Goal: Register for event/course

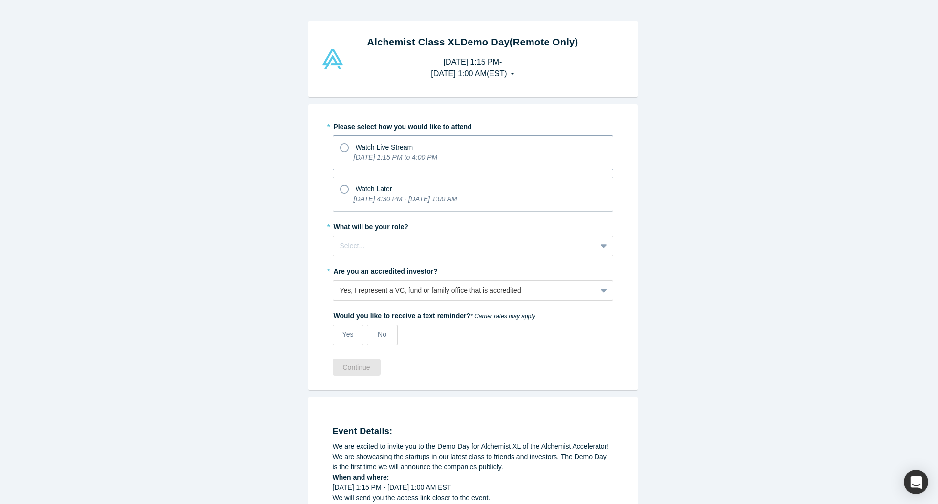
click at [372, 157] on icon "[DATE] 1:15 PM to 4:00 PM" at bounding box center [396, 157] width 84 height 8
click at [0, 0] on input "Watch Live Stream [DATE] 1:15 PM to 4:00 PM" at bounding box center [0, 0] width 0 height 0
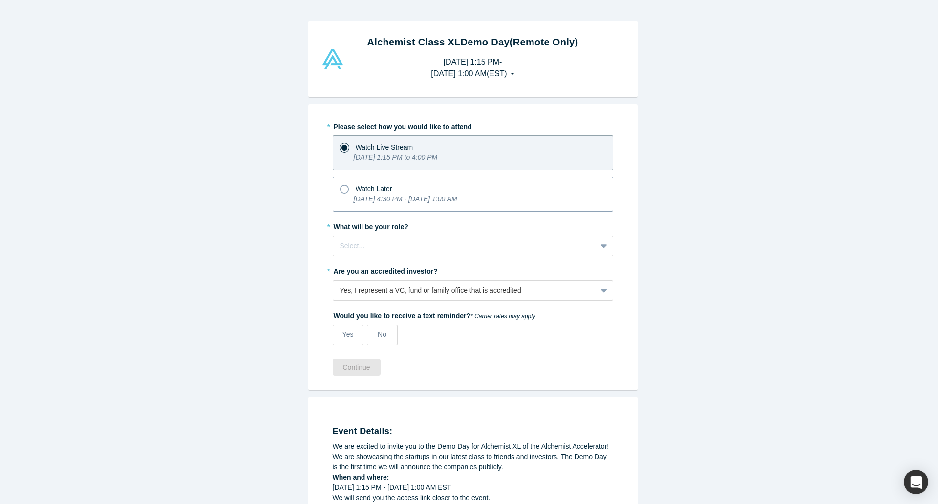
click at [381, 197] on icon "[DATE] 4:30 PM - [DATE] 1:00 AM" at bounding box center [406, 199] width 104 height 8
click at [0, 0] on input "Watch Later [DATE] 4:30 PM - [DATE] 1:00 AM" at bounding box center [0, 0] width 0 height 0
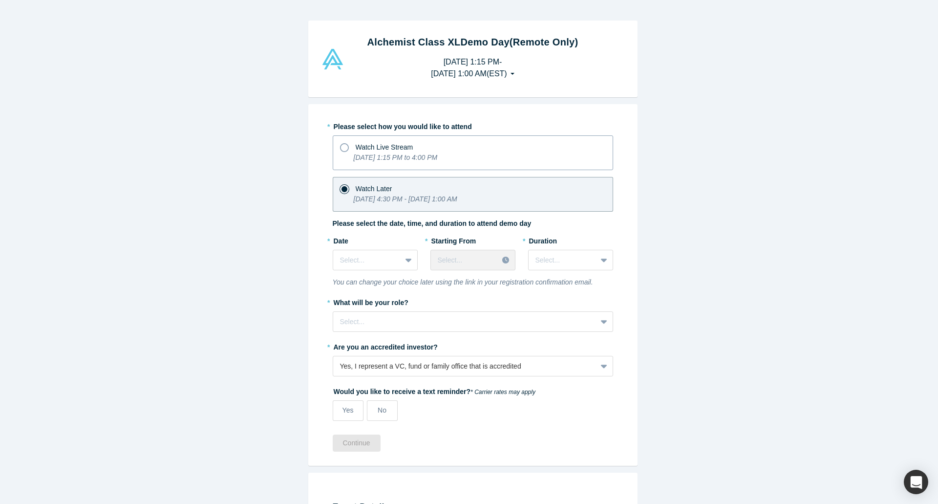
click at [371, 148] on span "Watch Live Stream" at bounding box center [385, 147] width 58 height 8
click at [0, 0] on input "Watch Live Stream [DATE] 1:15 PM to 4:00 PM" at bounding box center [0, 0] width 0 height 0
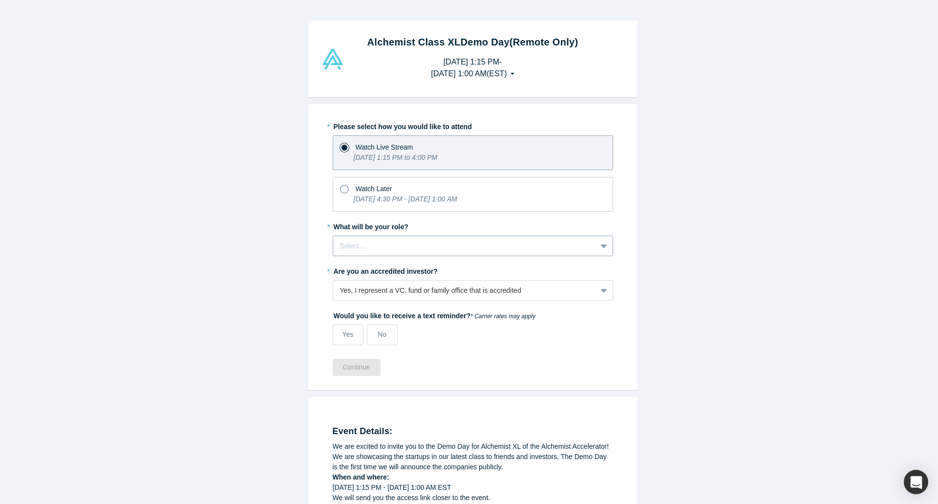
click at [408, 246] on div at bounding box center [465, 246] width 250 height 12
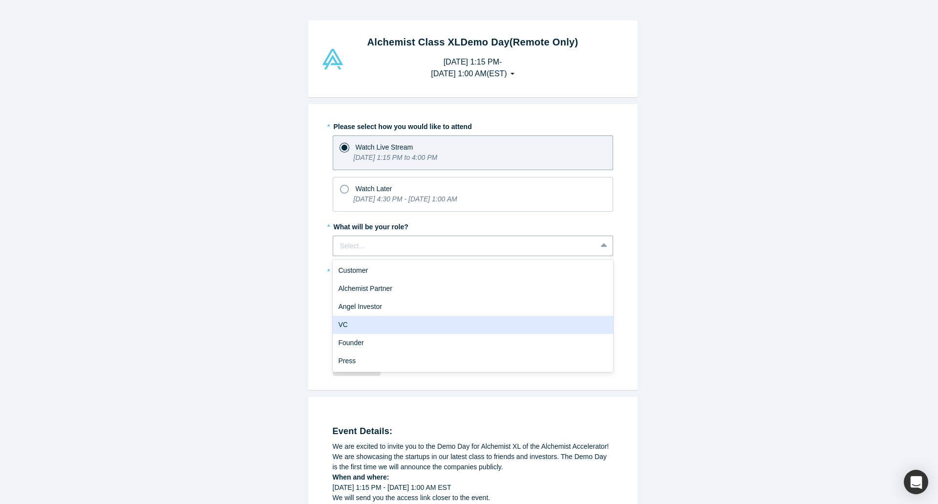
click at [374, 326] on div "VC" at bounding box center [473, 325] width 281 height 18
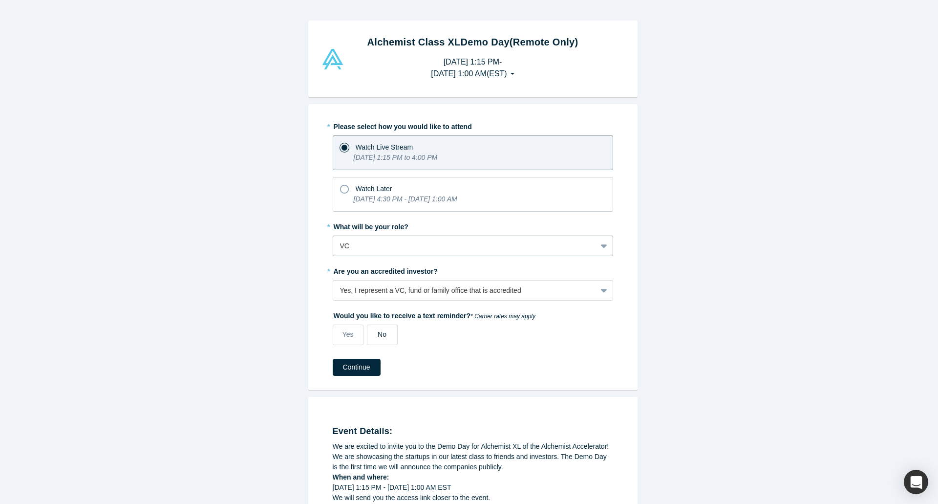
click at [385, 340] on label "No" at bounding box center [382, 335] width 31 height 21
click at [0, 0] on input "No" at bounding box center [0, 0] width 0 height 0
click at [369, 368] on button "Continue" at bounding box center [357, 367] width 48 height 17
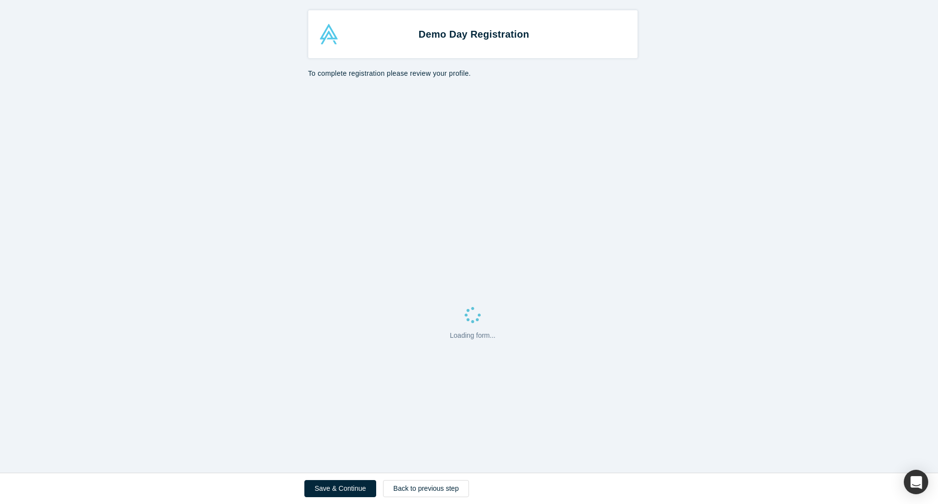
select select "US"
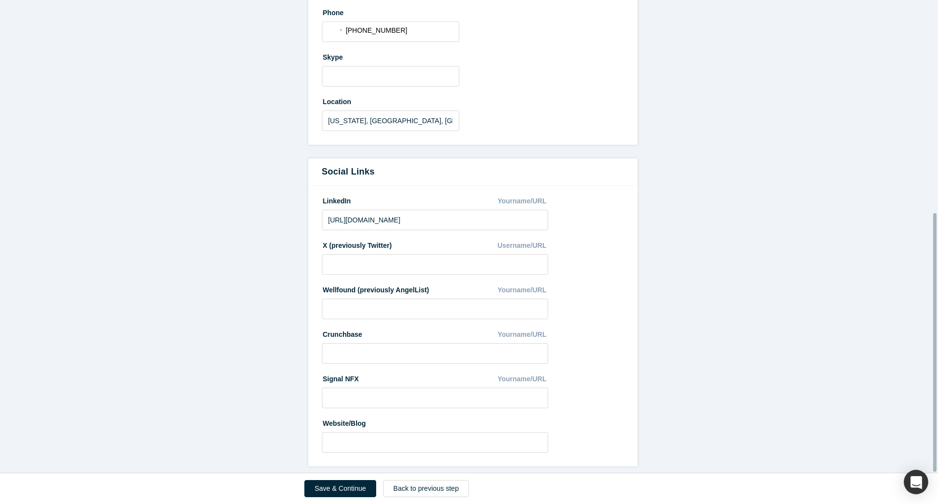
scroll to position [388, 0]
drag, startPoint x: 373, startPoint y: 239, endPoint x: 370, endPoint y: 249, distance: 9.7
click at [373, 239] on label "X (previously Twitter)" at bounding box center [357, 244] width 70 height 14
click at [357, 271] on fieldset "LinkedIn Yourname/URL [URL][DOMAIN_NAME] X (previously Twitter) Username/URL We…" at bounding box center [473, 326] width 302 height 267
click at [356, 259] on input at bounding box center [435, 264] width 227 height 21
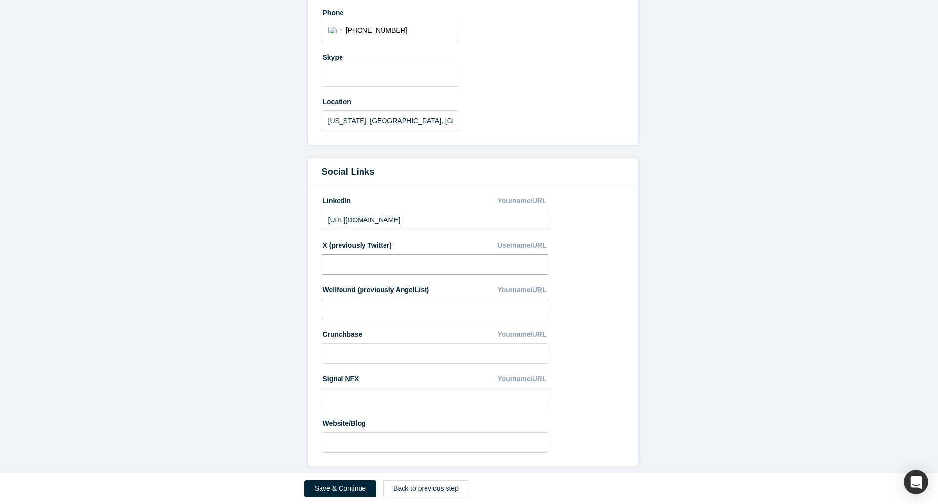
paste input "[URL][DOMAIN_NAME]"
type input "[URL][DOMAIN_NAME]"
click at [285, 317] on form "All fields marked with * are required. General * First name [PERSON_NAME] * Las…" at bounding box center [473, 86] width 946 height 762
click at [348, 488] on button "Save & Continue" at bounding box center [341, 488] width 72 height 17
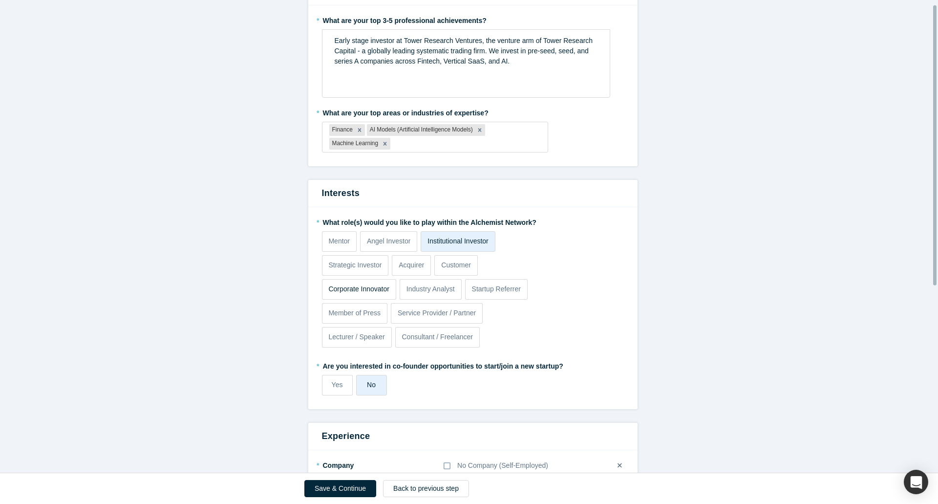
scroll to position [323, 0]
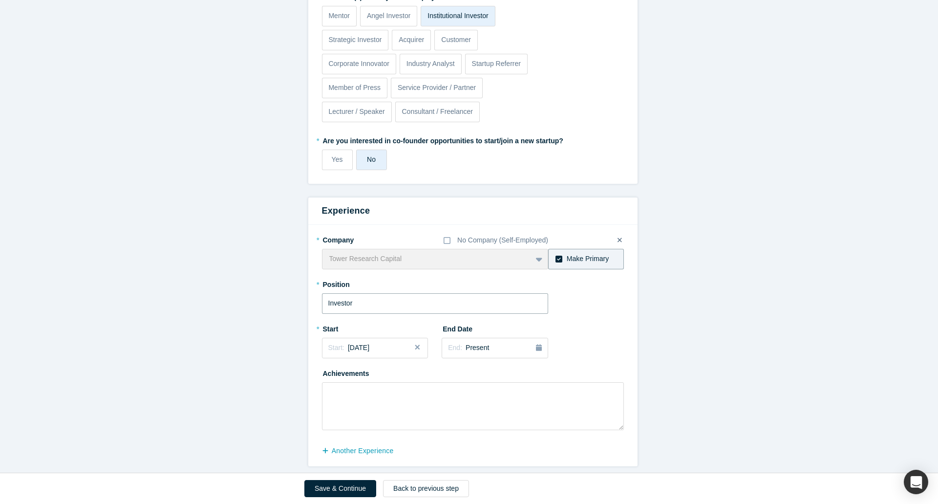
click at [349, 293] on input "Investor" at bounding box center [435, 303] width 227 height 21
type input "Principal"
click at [350, 482] on button "Save & Continue" at bounding box center [341, 488] width 72 height 17
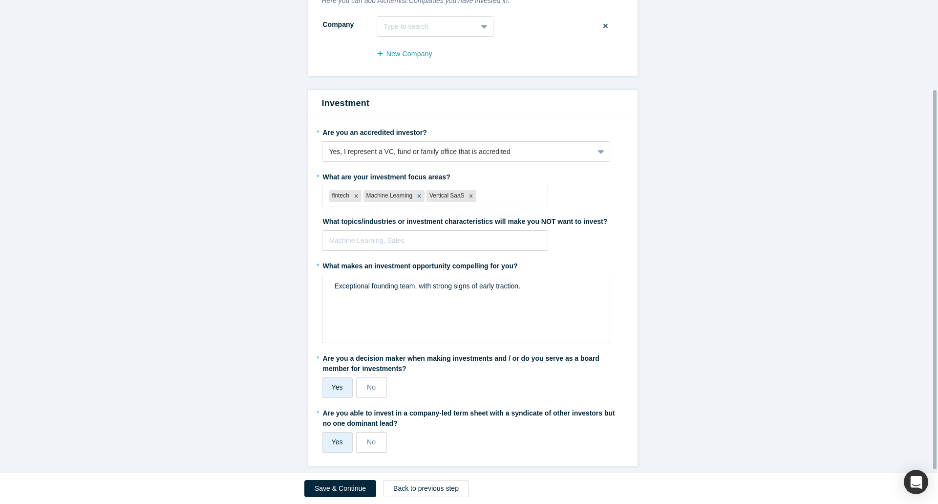
scroll to position [114, 0]
click at [324, 486] on button "Save & Continue" at bounding box center [341, 488] width 72 height 17
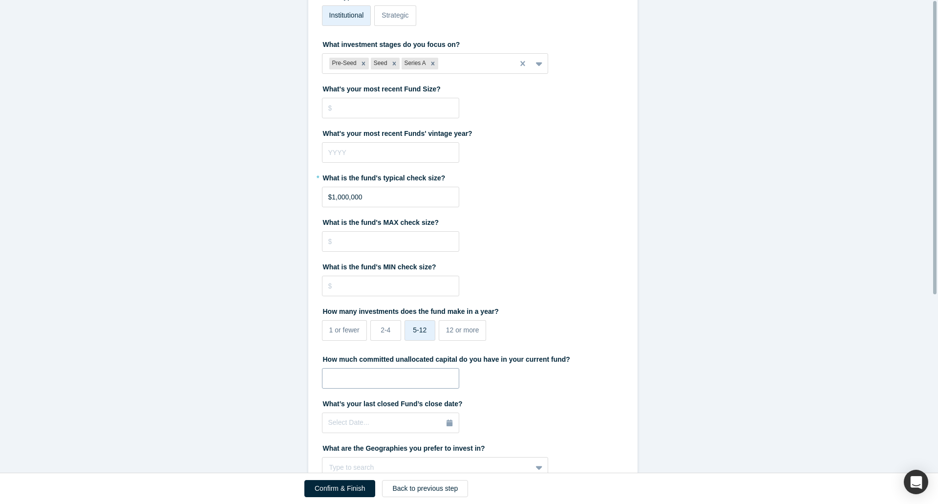
scroll to position [0, 0]
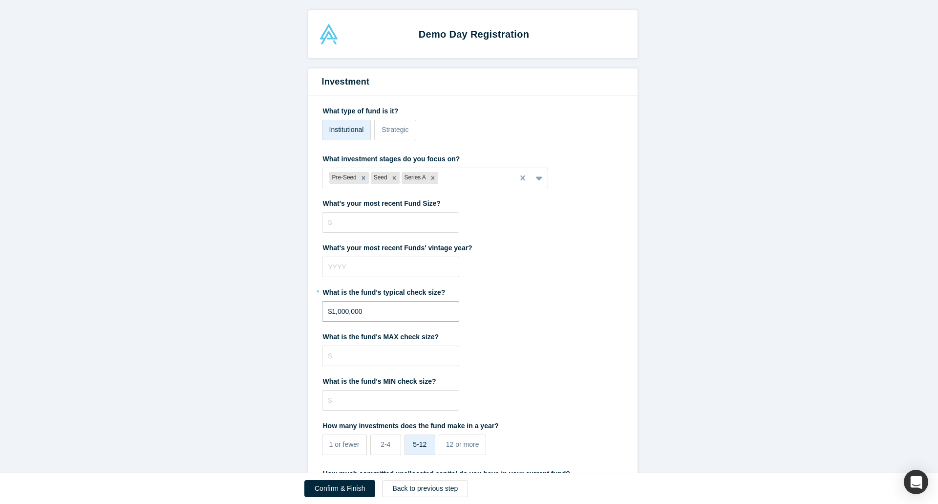
click at [334, 314] on input "$1,000,000" at bounding box center [390, 311] width 137 height 21
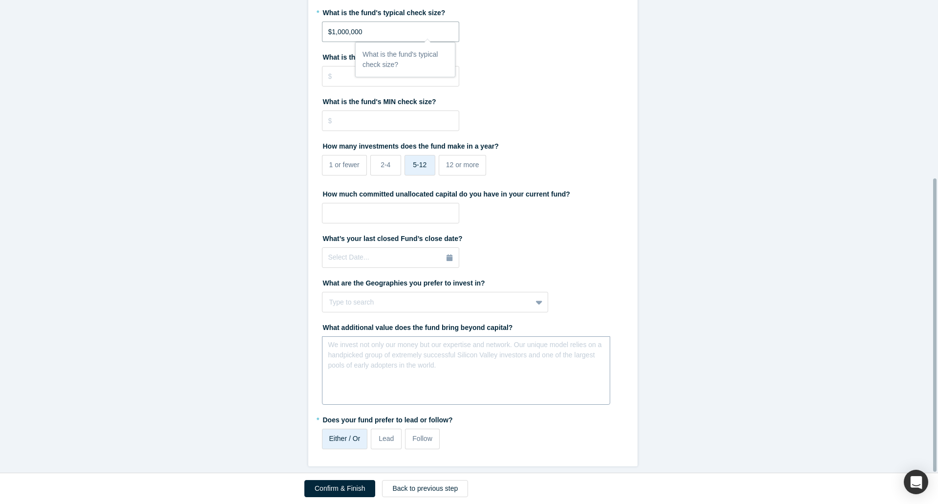
scroll to position [287, 0]
click at [335, 488] on button "Confirm & Finish" at bounding box center [340, 488] width 71 height 17
